Goal: Navigation & Orientation: Find specific page/section

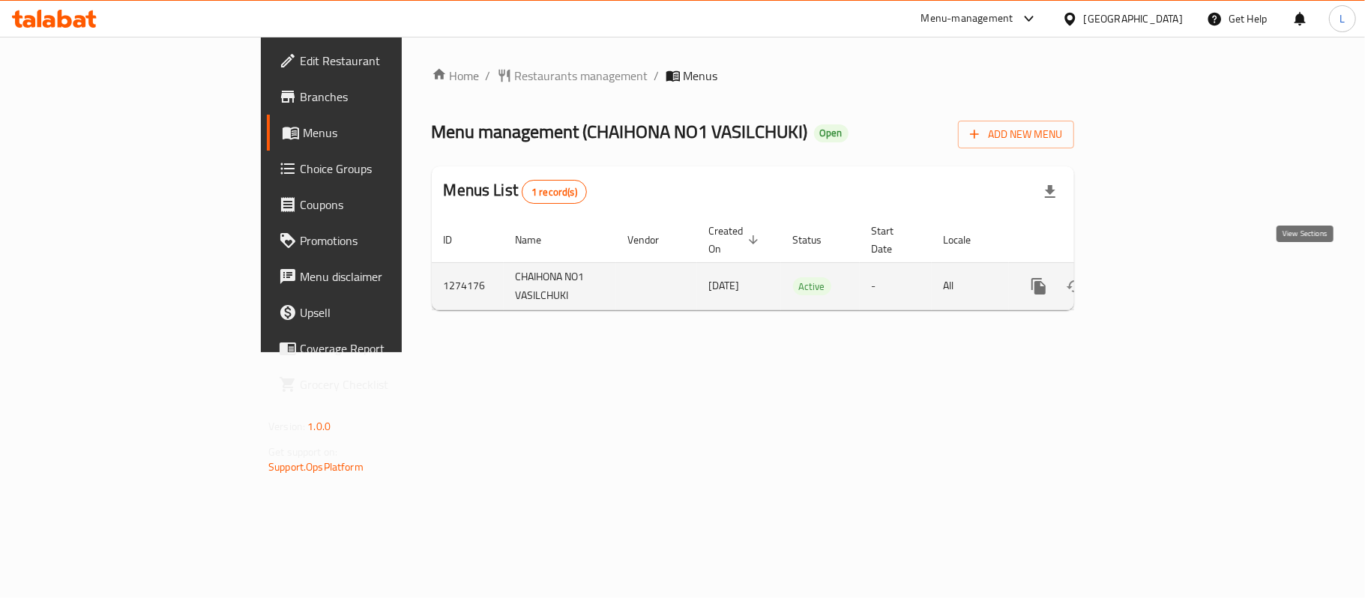
click at [1156, 277] on icon "enhanced table" at bounding box center [1147, 286] width 18 height 18
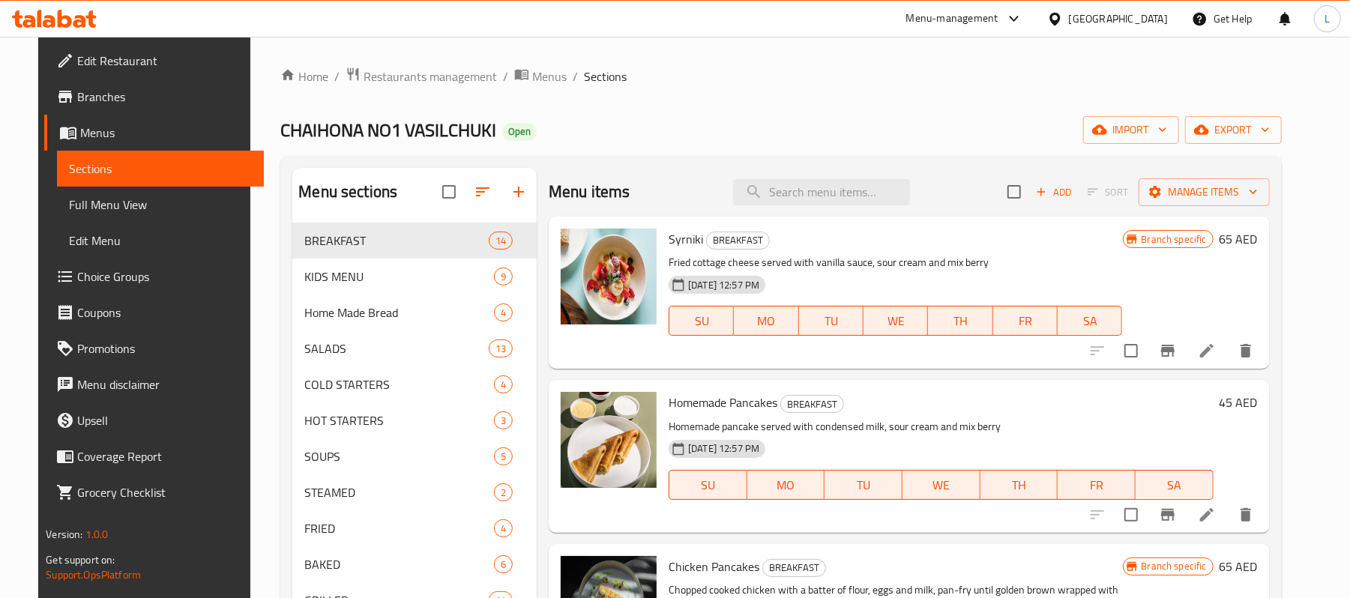
click at [79, 196] on span "Full Menu View" at bounding box center [160, 205] width 183 height 18
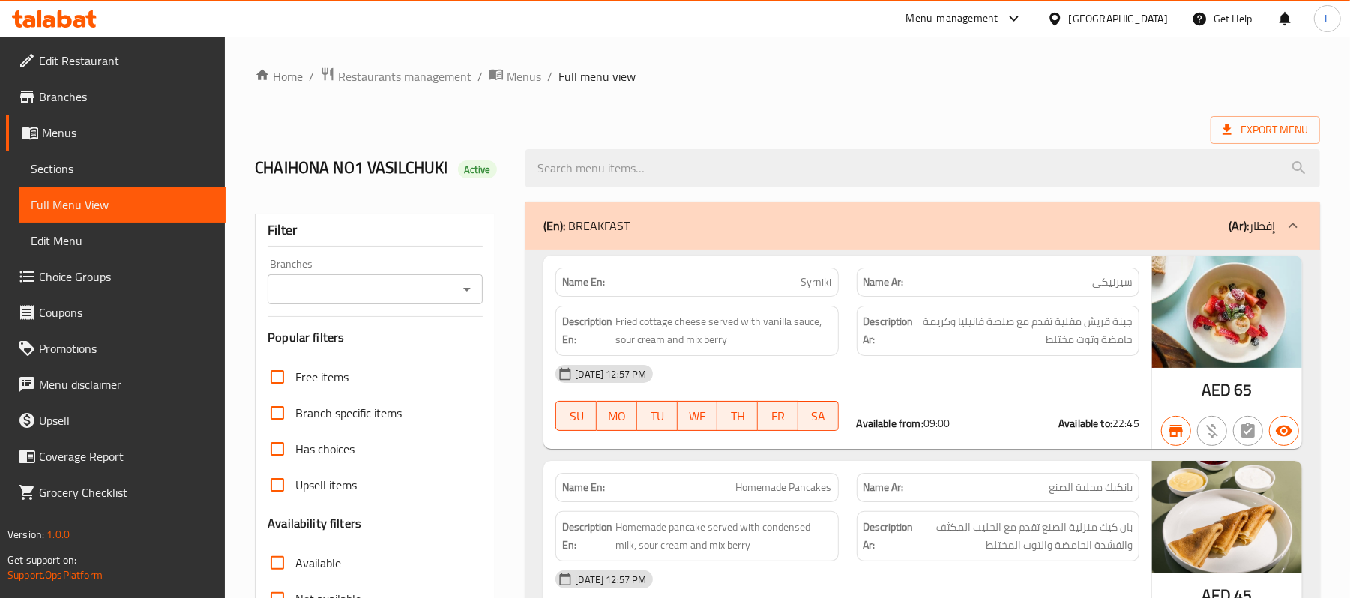
click at [447, 79] on span "Restaurants management" at bounding box center [404, 76] width 133 height 18
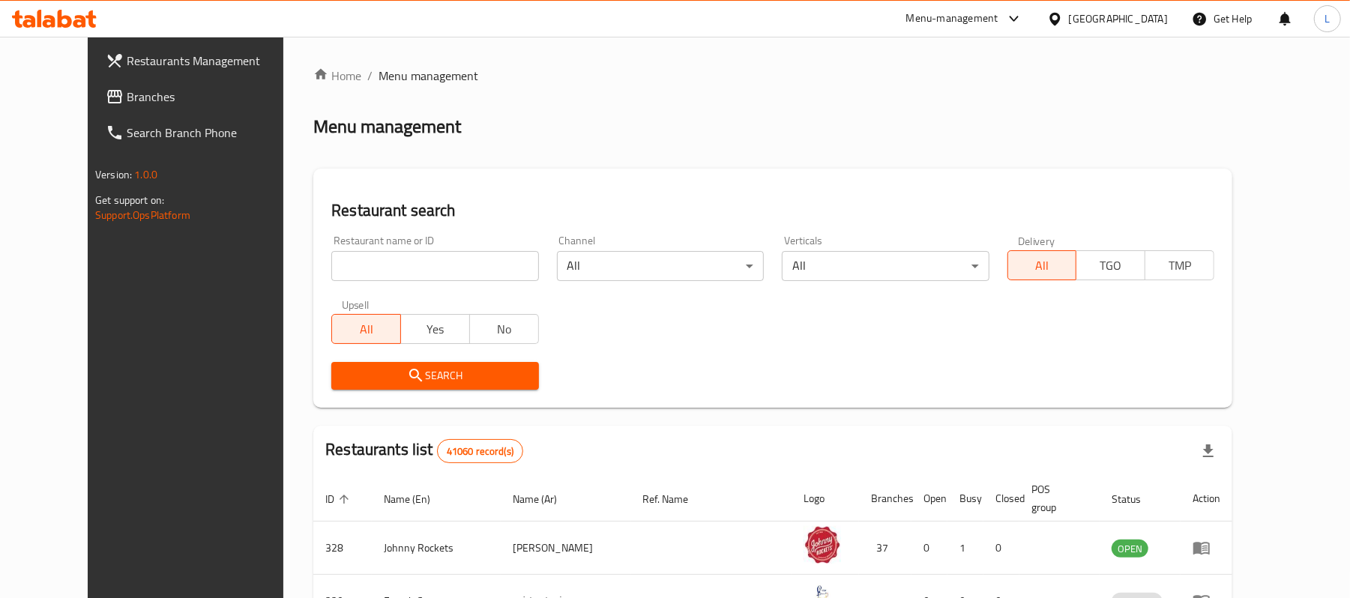
click at [1121, 19] on div "[GEOGRAPHIC_DATA]" at bounding box center [1118, 18] width 99 height 16
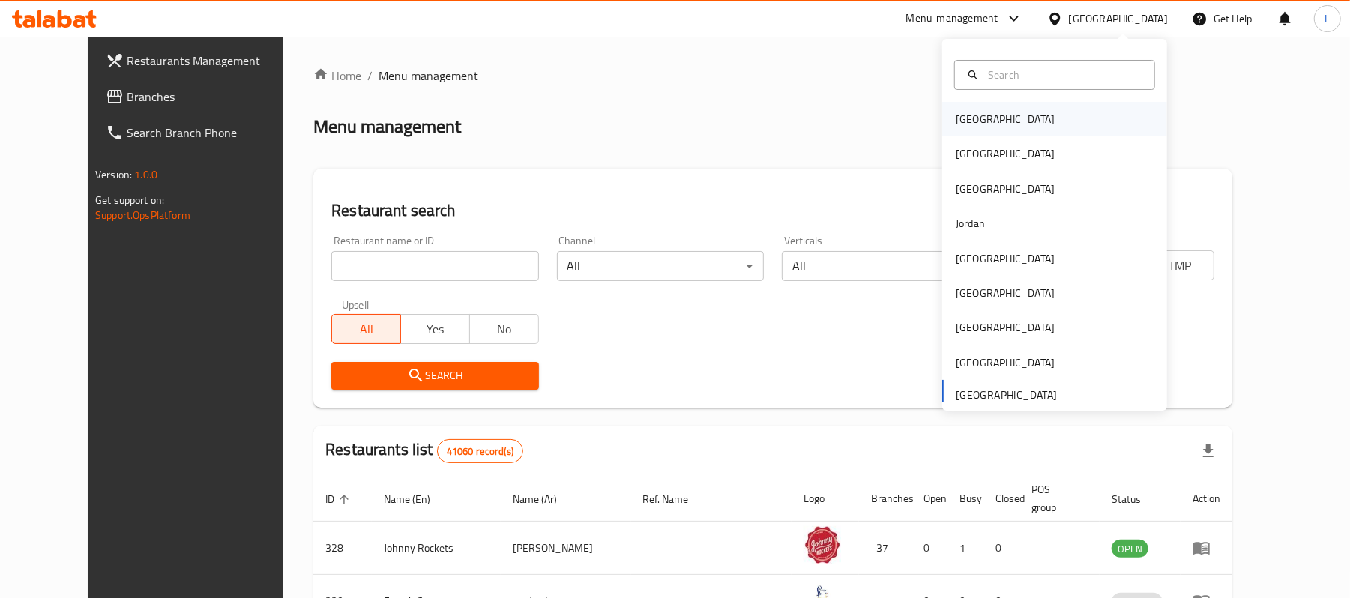
click at [956, 115] on div "[GEOGRAPHIC_DATA]" at bounding box center [1005, 119] width 99 height 16
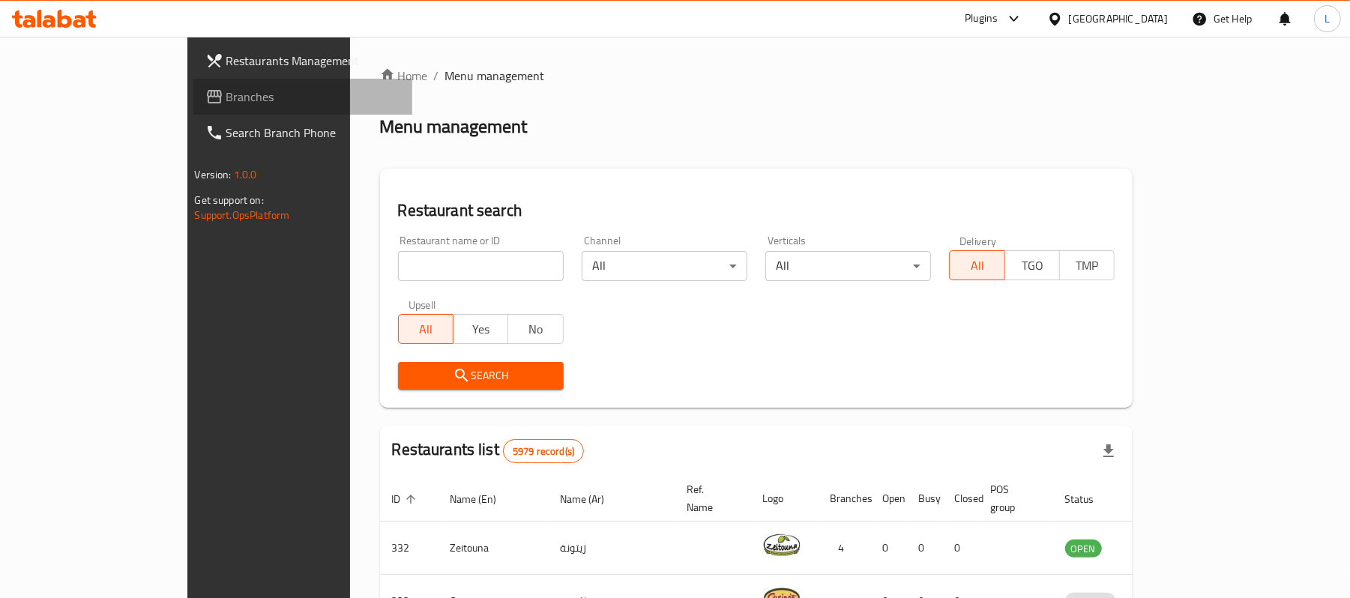
click at [226, 100] on span "Branches" at bounding box center [313, 97] width 175 height 18
